Goal: Transaction & Acquisition: Purchase product/service

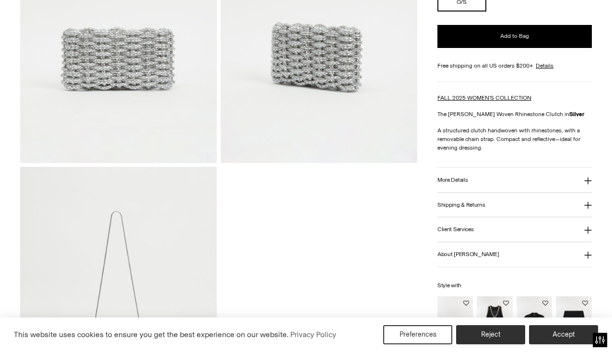
click at [488, 54] on html "Press Option+1 for screen-reader mode, Option+0 to cancel Accessibility Screen-…" at bounding box center [306, 176] width 612 height 352
drag, startPoint x: 0, startPoint y: 0, endPoint x: 487, endPoint y: 40, distance: 488.7
click at [487, 40] on html "Press Option+1 for screen-reader mode, Option+0 to cancel Accessibility Screen-…" at bounding box center [306, 176] width 612 height 352
drag, startPoint x: 487, startPoint y: 40, endPoint x: 554, endPoint y: 41, distance: 66.6
click at [554, 41] on html "Press Option+1 for screen-reader mode, Option+0 to cancel Accessibility Screen-…" at bounding box center [306, 176] width 612 height 352
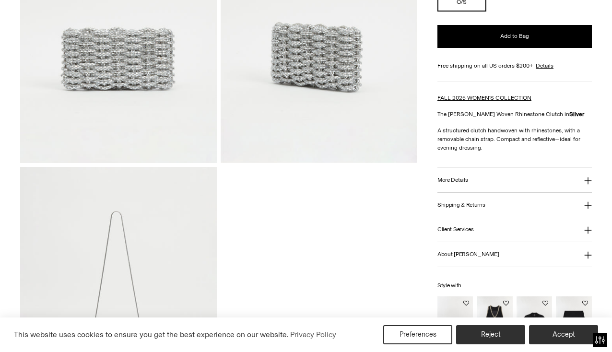
click at [493, 44] on html "Press Option+1 for screen-reader mode, Option+0 to cancel Accessibility Screen-…" at bounding box center [306, 176] width 612 height 352
click at [477, 43] on html "Press Option+1 for screen-reader mode, Option+0 to cancel Accessibility Screen-…" at bounding box center [306, 176] width 612 height 352
click at [487, 45] on html "Press Option+1 for screen-reader mode, Option+0 to cancel Accessibility Screen-…" at bounding box center [306, 176] width 612 height 352
click at [455, 19] on html "Accessibility Screen-Reader Guide, Feedback, and Issue Reporting | New window T…" at bounding box center [306, 176] width 612 height 352
drag, startPoint x: 554, startPoint y: 41, endPoint x: 489, endPoint y: 42, distance: 64.2
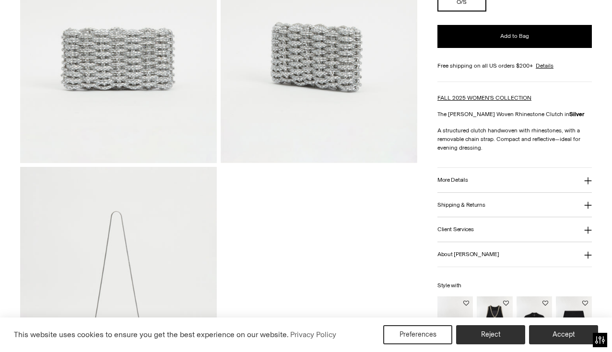
click at [489, 42] on html "Accessibility Screen-Reader Guide, Feedback, and Issue Reporting | New window T…" at bounding box center [306, 176] width 612 height 352
drag, startPoint x: 489, startPoint y: 42, endPoint x: 484, endPoint y: 51, distance: 10.8
click at [484, 51] on html "Accessibility Screen-Reader Guide, Feedback, and Issue Reporting | New window T…" at bounding box center [306, 176] width 612 height 352
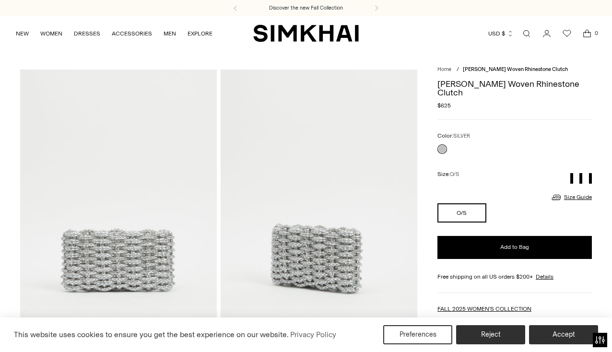
click at [337, 246] on img at bounding box center [319, 217] width 197 height 295
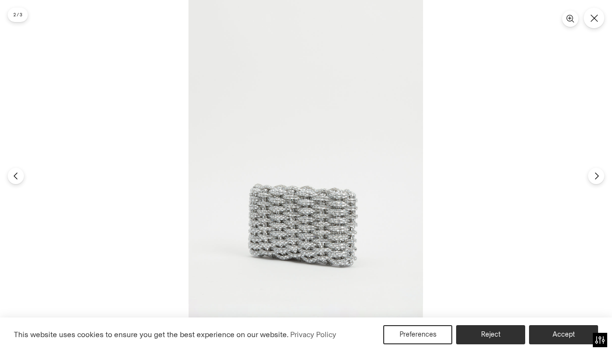
scroll to position [424, 0]
click at [308, 228] on img at bounding box center [305, 176] width 234 height 352
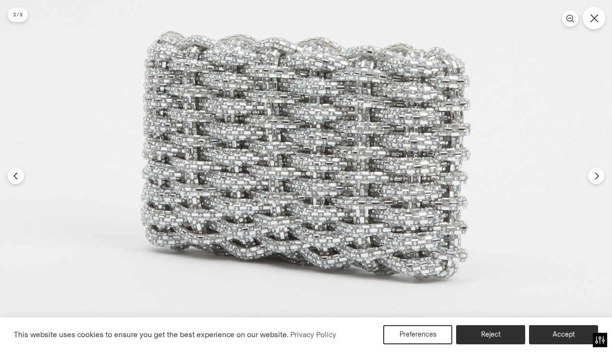
click at [595, 19] on icon "Close" at bounding box center [594, 18] width 9 height 9
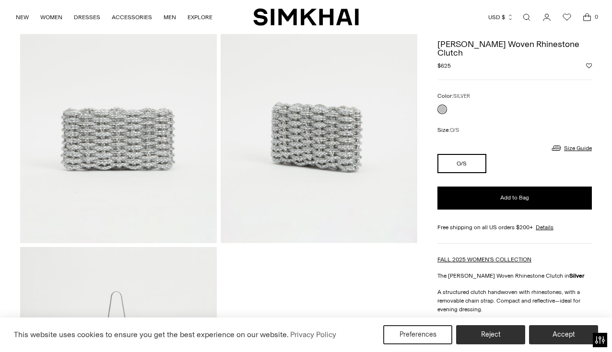
scroll to position [120, 0]
click at [325, 147] on img at bounding box center [319, 96] width 197 height 295
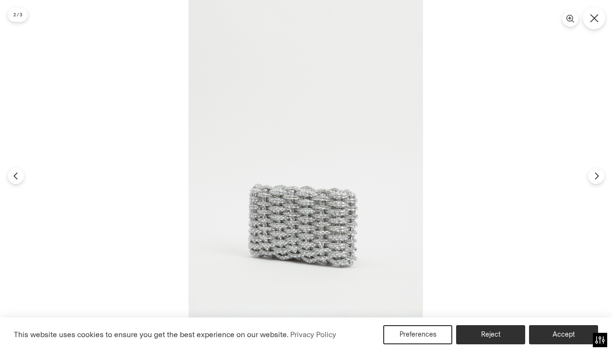
click at [598, 15] on icon "Close" at bounding box center [594, 18] width 9 height 9
